Goal: Task Accomplishment & Management: Manage account settings

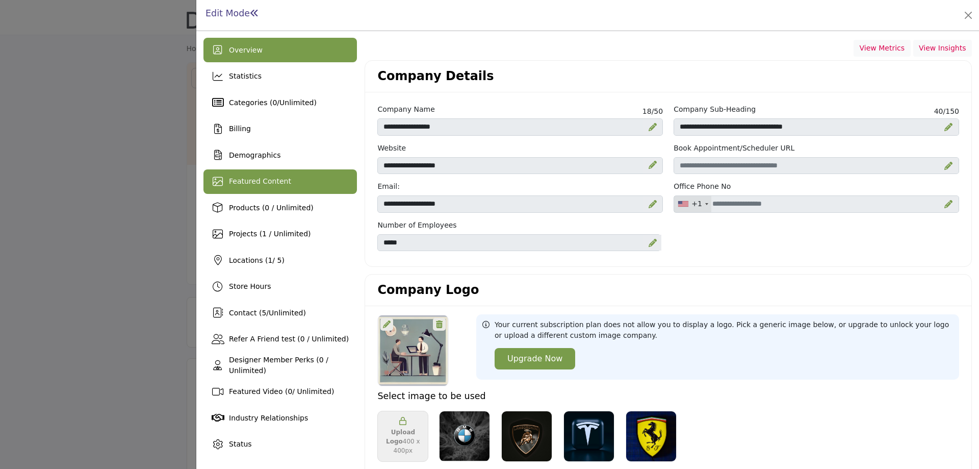
click at [268, 179] on span "Featured Content" at bounding box center [260, 181] width 62 height 8
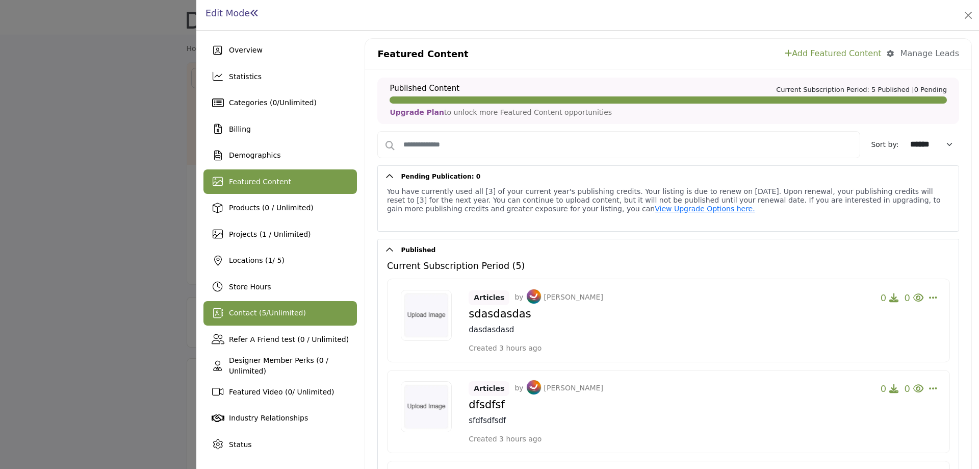
click at [272, 315] on span "Unlimited" at bounding box center [286, 313] width 34 height 8
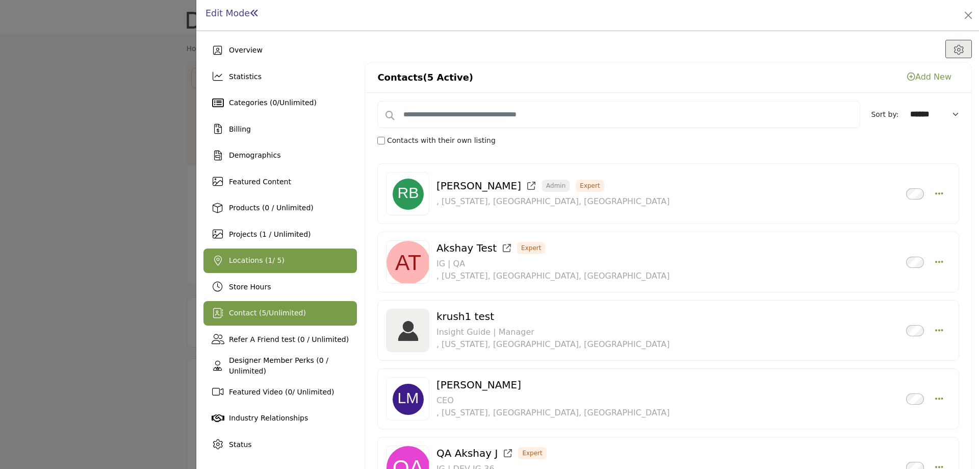
click at [259, 260] on span "Locations ( 1 / 5)" at bounding box center [257, 260] width 56 height 8
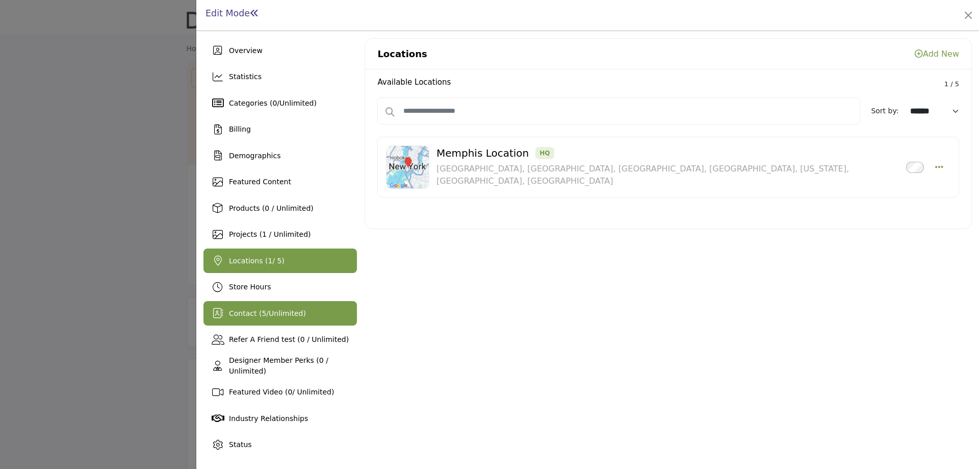
click at [270, 313] on span "Unlimited" at bounding box center [286, 313] width 34 height 8
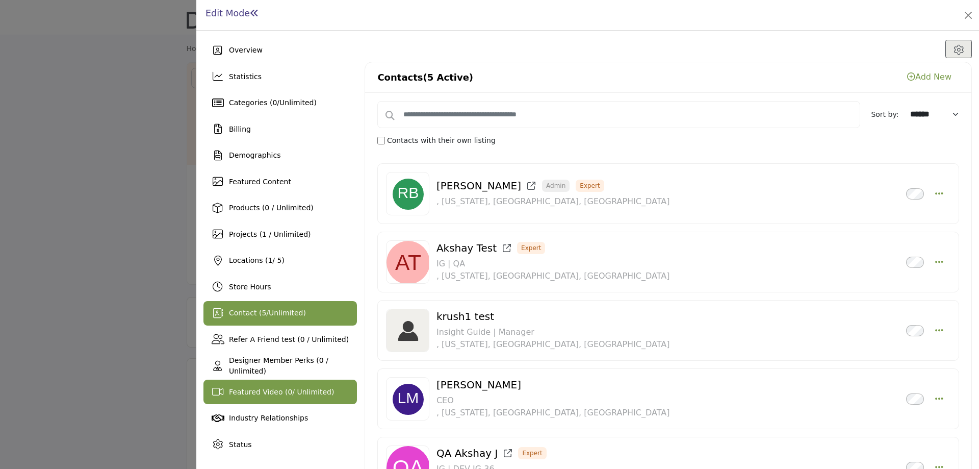
click at [297, 397] on div "Featured Video ( 0 / Unlimited)" at bounding box center [281, 392] width 154 height 24
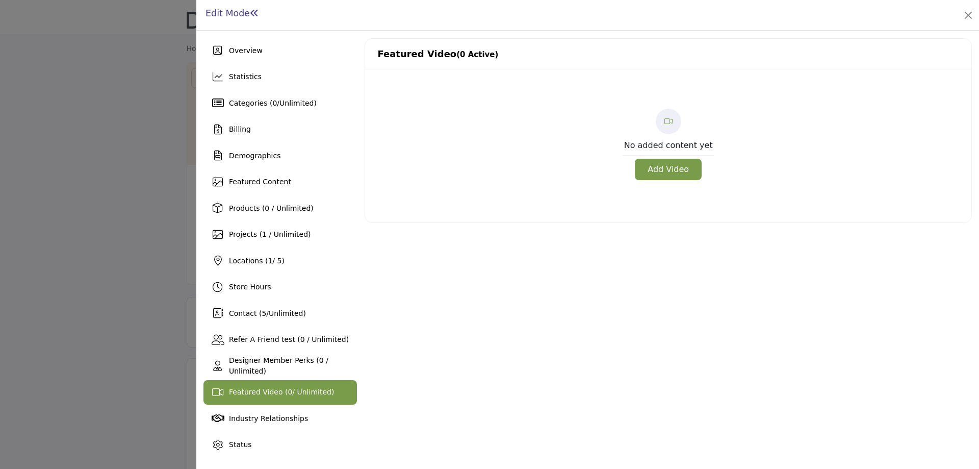
click at [666, 169] on button "Add Video" at bounding box center [668, 169] width 67 height 21
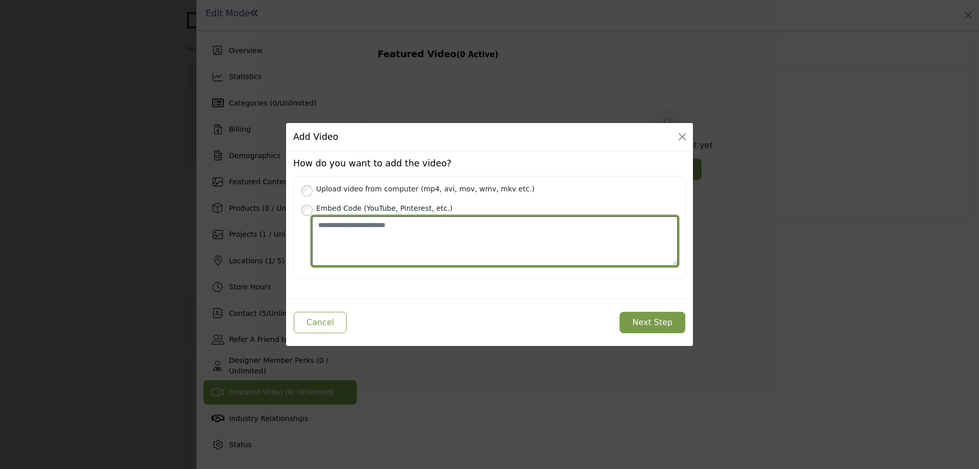
click at [346, 242] on textarea "Place your Embed Code here" at bounding box center [495, 240] width 366 height 49
paste textarea "**********"
type textarea "**********"
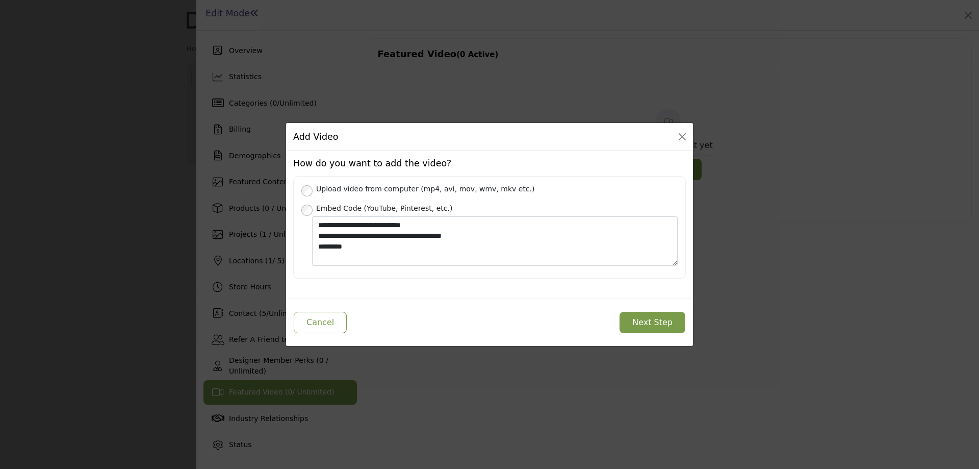
click at [642, 328] on button "Next Step" at bounding box center [653, 322] width 66 height 21
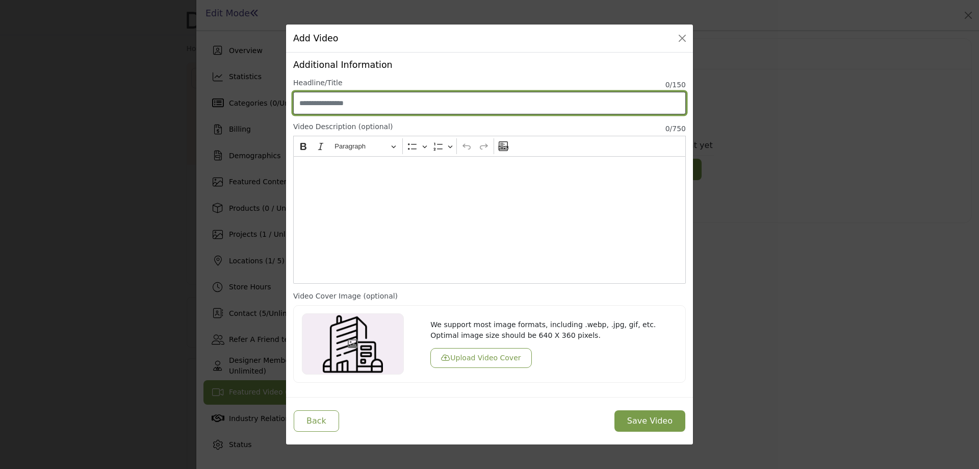
click at [337, 92] on input "Enter Video Title" at bounding box center [489, 103] width 393 height 22
type input "******"
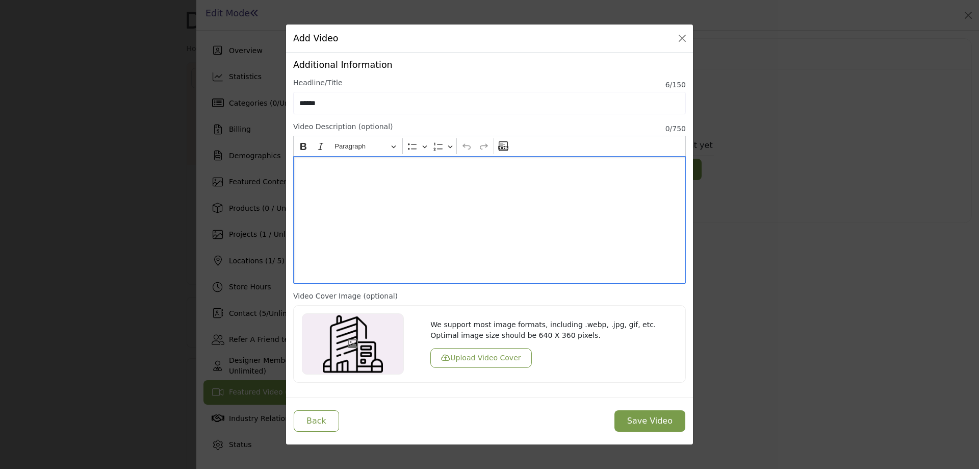
drag, startPoint x: 353, startPoint y: 186, endPoint x: 350, endPoint y: 255, distance: 69.4
click at [353, 186] on div "Editor editing area: main" at bounding box center [489, 220] width 393 height 128
click at [642, 421] on button "Save Video" at bounding box center [650, 420] width 71 height 21
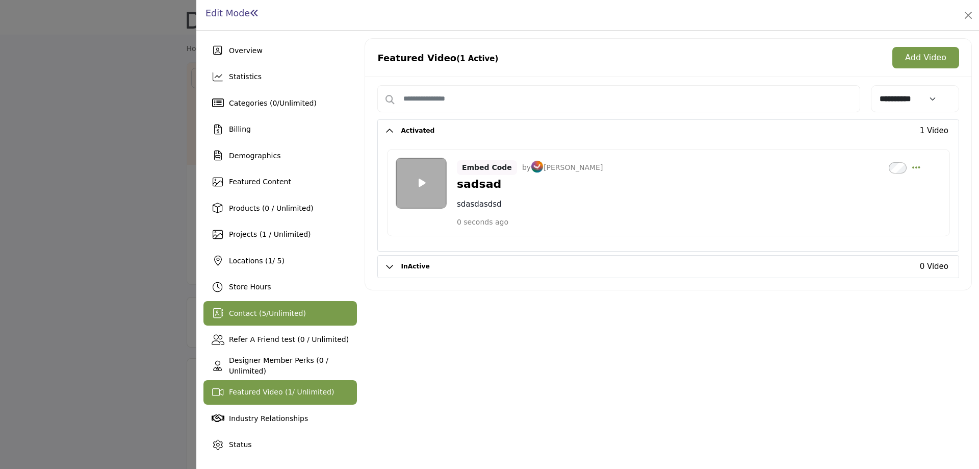
click at [245, 317] on span "Contact ( 5 / Unlimited )" at bounding box center [267, 313] width 77 height 8
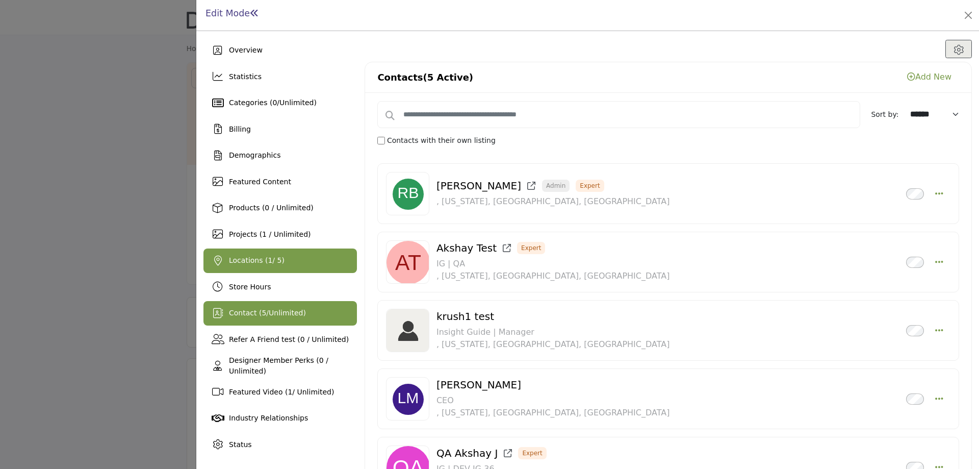
click at [250, 263] on span "Locations ( 1 / 5)" at bounding box center [257, 260] width 56 height 8
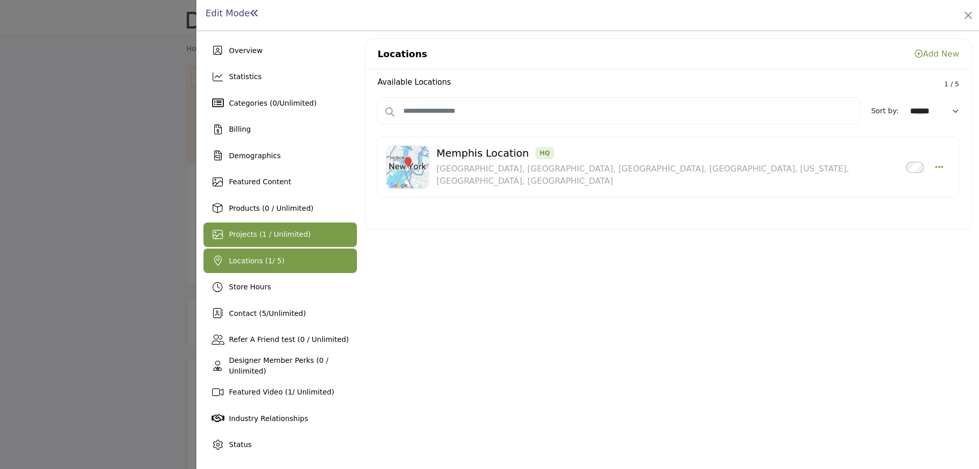
click at [252, 236] on span "Projects (1 / Unlimited)" at bounding box center [270, 234] width 82 height 8
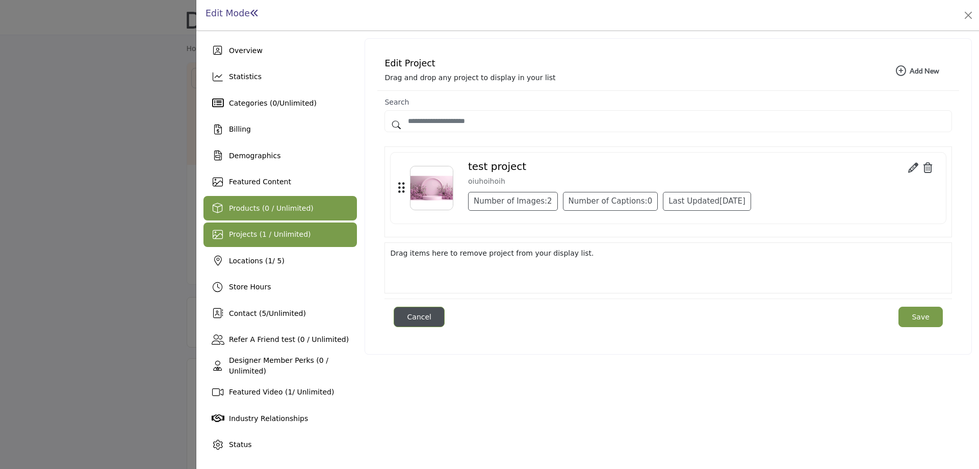
click at [259, 207] on span "Products (0 / Unlimited)" at bounding box center [271, 208] width 85 height 8
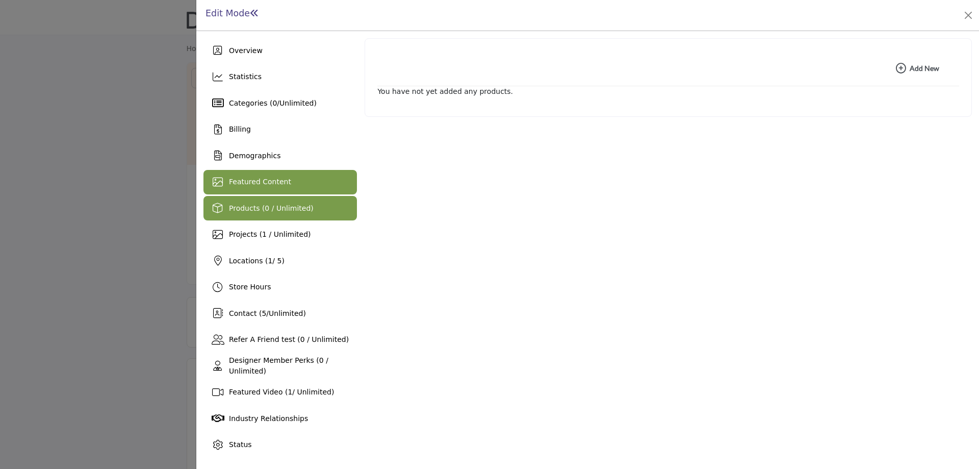
click at [243, 179] on span "Featured Content" at bounding box center [260, 182] width 62 height 8
